Goal: Task Accomplishment & Management: Complete application form

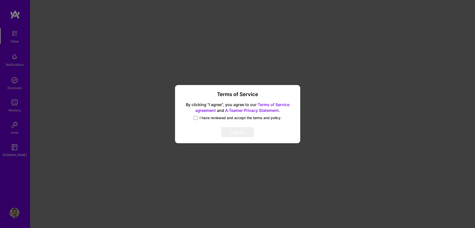
click at [210, 117] on span "I have reviewed and accept the terms and policy." at bounding box center [241, 117] width 82 height 5
click at [0, 0] on input "I have reviewed and accept the terms and policy." at bounding box center [0, 0] width 0 height 0
click at [264, 104] on link "Terms of Service agreement" at bounding box center [242, 107] width 94 height 11
click at [233, 133] on button "I agree" at bounding box center [237, 132] width 33 height 10
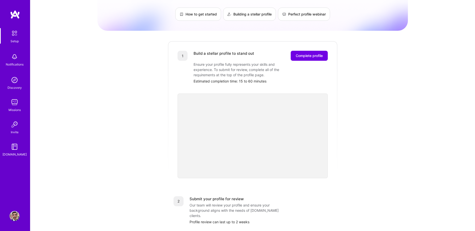
scroll to position [149, 0]
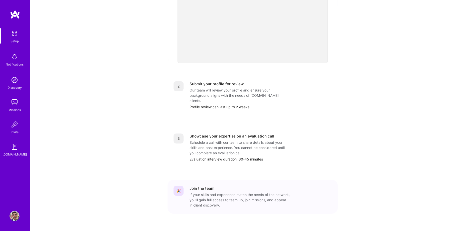
click at [20, 81] on link "Discovery" at bounding box center [14, 82] width 31 height 15
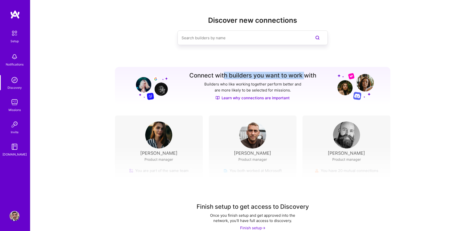
drag, startPoint x: 224, startPoint y: 70, endPoint x: 305, endPoint y: 80, distance: 81.3
click at [305, 80] on div "Connect with builders you want to work with Builders who like working together …" at bounding box center [253, 86] width 276 height 39
drag, startPoint x: 305, startPoint y: 80, endPoint x: 318, endPoint y: 107, distance: 29.8
click at [318, 107] on div "Discover new connections Connect with builders you want to work with Builders w…" at bounding box center [253, 109] width 276 height 186
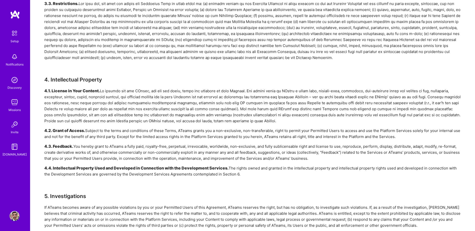
scroll to position [376, 0]
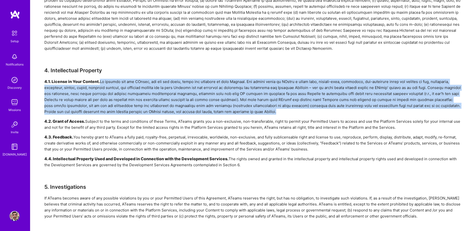
drag, startPoint x: 100, startPoint y: 76, endPoint x: 259, endPoint y: 106, distance: 161.4
click at [259, 106] on div "4.1. License in Your Content." at bounding box center [252, 97] width 417 height 36
drag, startPoint x: 259, startPoint y: 106, endPoint x: 263, endPoint y: 108, distance: 4.4
click at [263, 108] on div "4.1. License in Your Content." at bounding box center [252, 97] width 417 height 36
drag, startPoint x: 275, startPoint y: 108, endPoint x: 149, endPoint y: 75, distance: 131.1
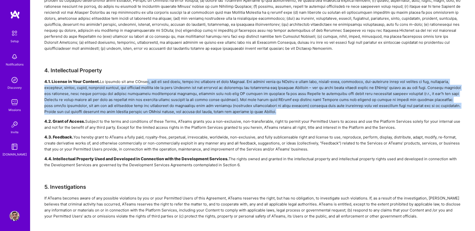
click at [149, 79] on div "4.1. License in Your Content." at bounding box center [252, 97] width 417 height 36
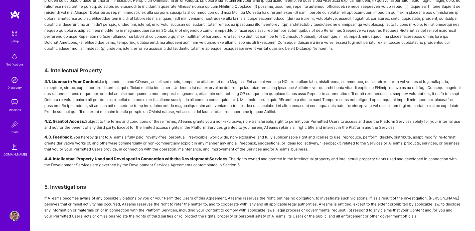
drag, startPoint x: 149, startPoint y: 75, endPoint x: 271, endPoint y: 141, distance: 139.1
click at [282, 140] on div "4.3. Feedback. You hereby grant to ATeams a fully paid, royalty-free, perpetual…" at bounding box center [252, 144] width 417 height 18
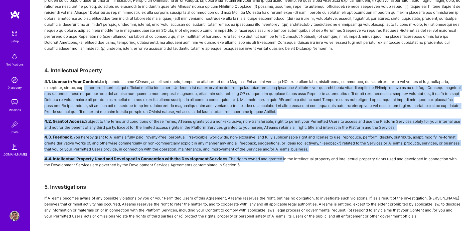
drag, startPoint x: 88, startPoint y: 82, endPoint x: 287, endPoint y: 151, distance: 211.2
click at [287, 151] on div "4.1. License in Your Content. 4.2. Grant of Access. Subject to the terms and co…" at bounding box center [252, 123] width 417 height 89
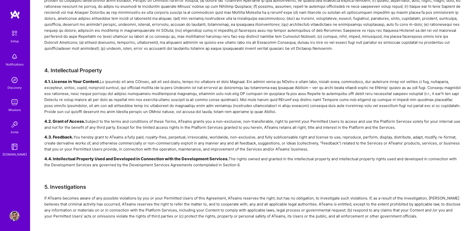
drag, startPoint x: 287, startPoint y: 151, endPoint x: 298, endPoint y: 160, distance: 14.4
click at [298, 160] on div "4.4. Intellectual Property Used and Developed in Connection with the Developmen…" at bounding box center [252, 162] width 417 height 12
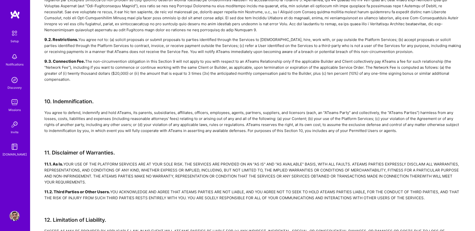
scroll to position [877, 0]
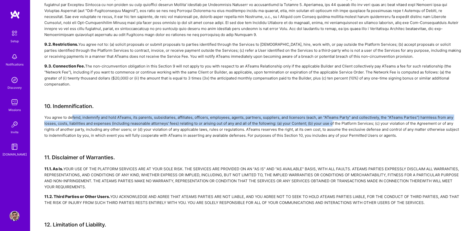
drag, startPoint x: 73, startPoint y: 104, endPoint x: 332, endPoint y: 114, distance: 258.9
click at [332, 115] on div "You agree to defend, indemnify and hold ATeams, its parents, subsidiaries, affi…" at bounding box center [252, 127] width 417 height 24
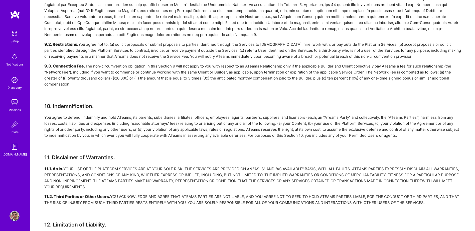
drag, startPoint x: 332, startPoint y: 114, endPoint x: 334, endPoint y: 122, distance: 9.1
click at [334, 122] on div "You agree to defend, indemnify and hold ATeams, its parents, subsidiaries, affi…" at bounding box center [252, 127] width 417 height 24
drag, startPoint x: 241, startPoint y: 117, endPoint x: 406, endPoint y: 118, distance: 164.8
click at [406, 118] on div "You agree to defend, indemnify and hold ATeams, its parents, subsidiaries, affi…" at bounding box center [252, 127] width 417 height 24
drag, startPoint x: 406, startPoint y: 118, endPoint x: 386, endPoint y: 129, distance: 23.1
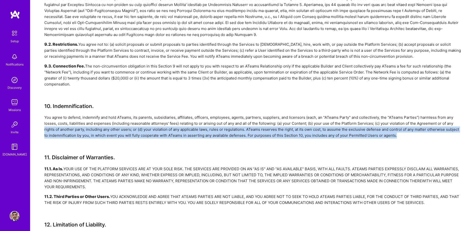
drag, startPoint x: 412, startPoint y: 122, endPoint x: 42, endPoint y: 119, distance: 370.5
click at [124, 123] on div "You agree to defend, indemnify and hold ATeams, its parents, subsidiaries, affi…" at bounding box center [252, 127] width 417 height 24
click at [160, 125] on div "You agree to defend, indemnify and hold ATeams, its parents, subsidiaries, affi…" at bounding box center [252, 127] width 417 height 24
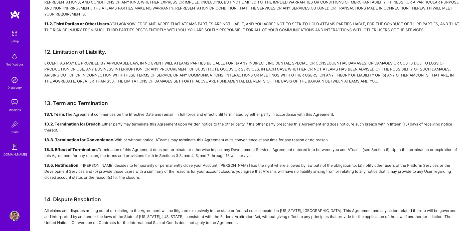
scroll to position [1202, 0]
